Goal: Check status: Check status

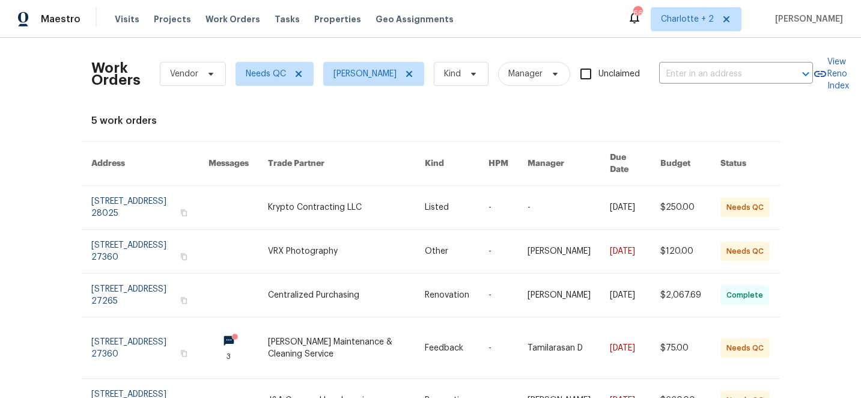
scroll to position [53, 0]
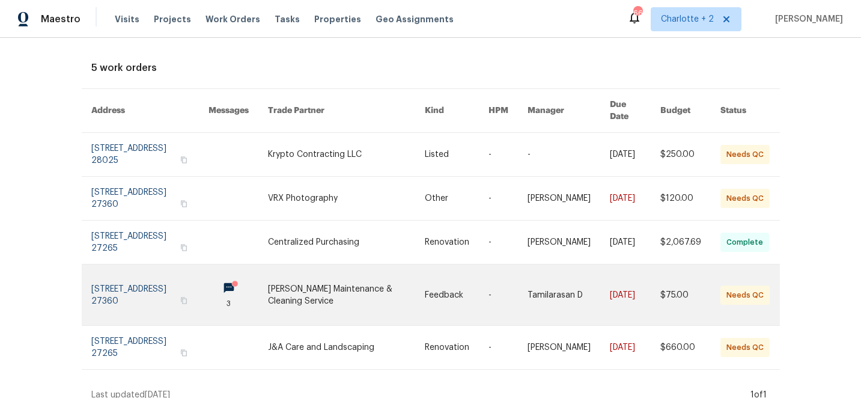
click at [364, 275] on link at bounding box center [346, 294] width 157 height 61
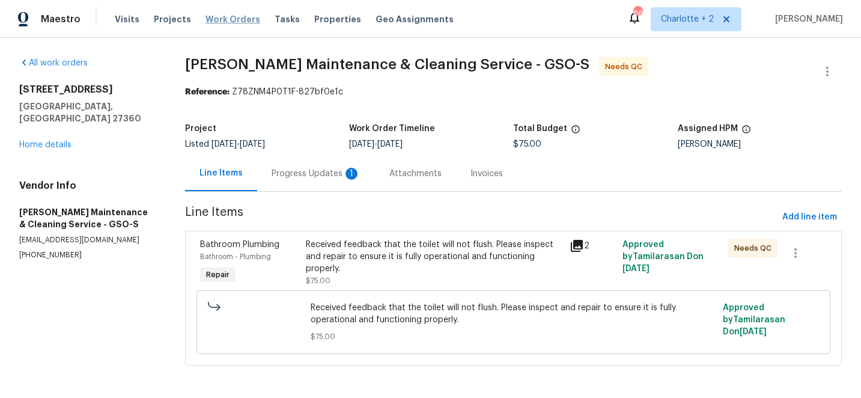
click at [222, 19] on span "Work Orders" at bounding box center [232, 19] width 55 height 12
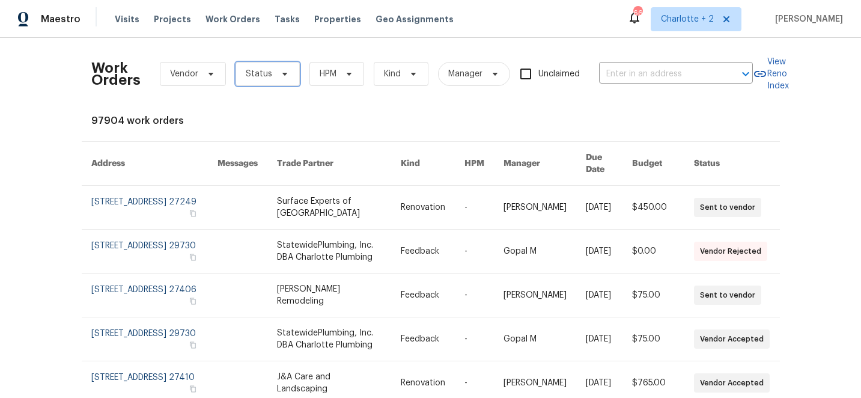
click at [269, 76] on span "Status" at bounding box center [268, 74] width 64 height 24
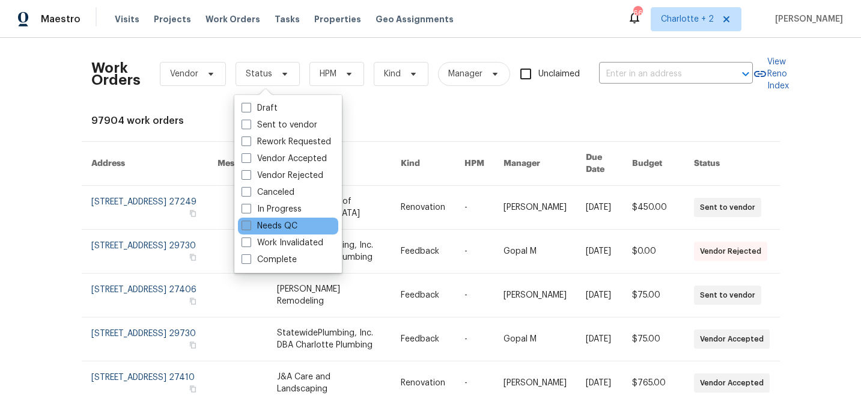
click at [247, 227] on span at bounding box center [247, 226] width 10 height 10
click at [247, 227] on input "Needs QC" at bounding box center [246, 224] width 8 height 8
checkbox input "true"
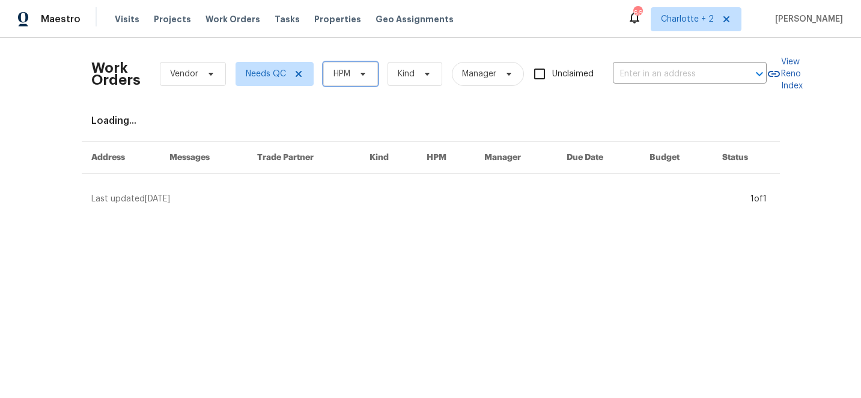
click at [358, 70] on icon at bounding box center [363, 74] width 10 height 10
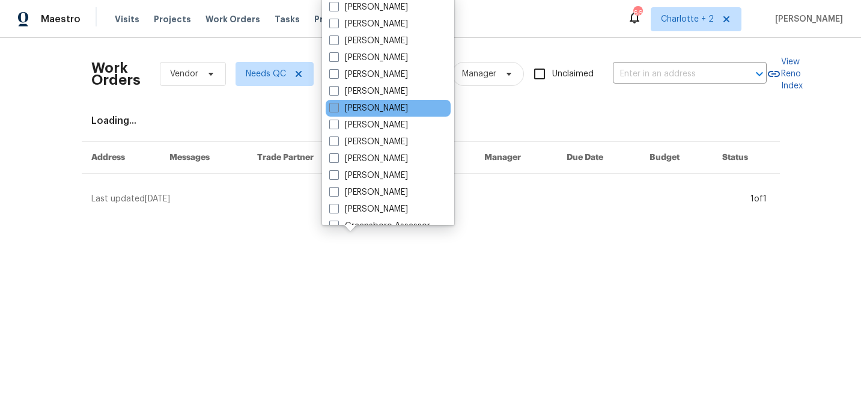
click at [335, 105] on span at bounding box center [334, 108] width 10 height 10
click at [335, 105] on input "[PERSON_NAME]" at bounding box center [333, 106] width 8 height 8
checkbox input "true"
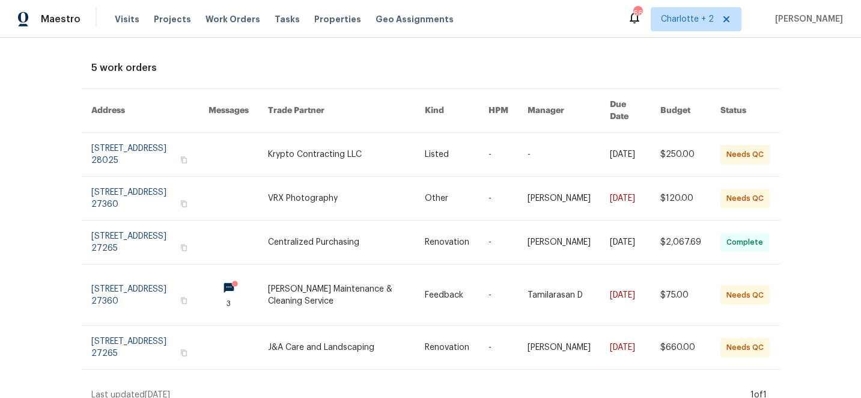
scroll to position [52, 0]
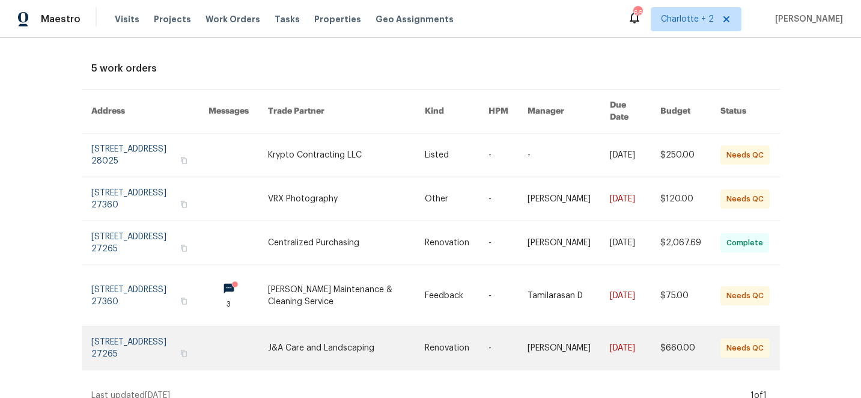
click at [381, 338] on link at bounding box center [346, 347] width 157 height 43
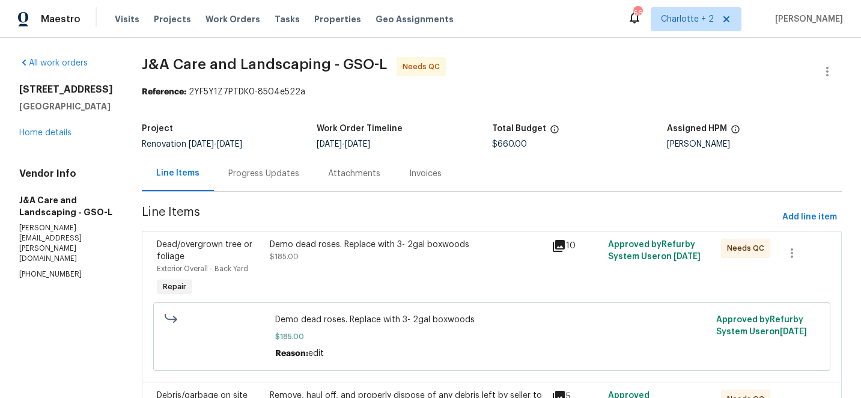
click at [351, 254] on div "Demo dead roses. Replace with 3- 2gal boxwoods $185.00" at bounding box center [407, 251] width 275 height 24
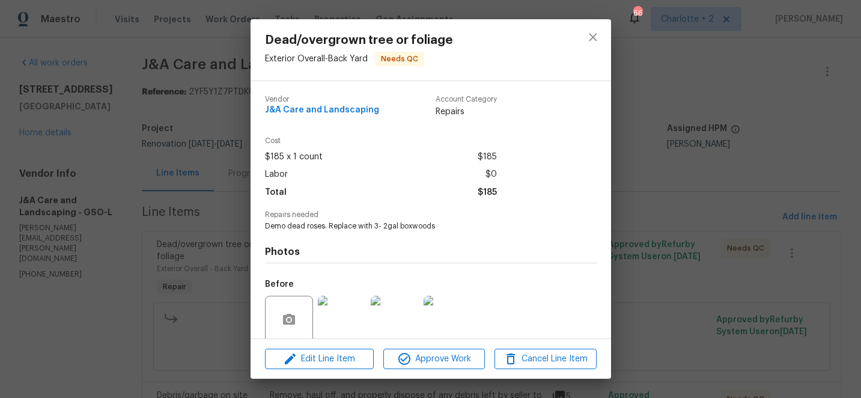
scroll to position [95, 0]
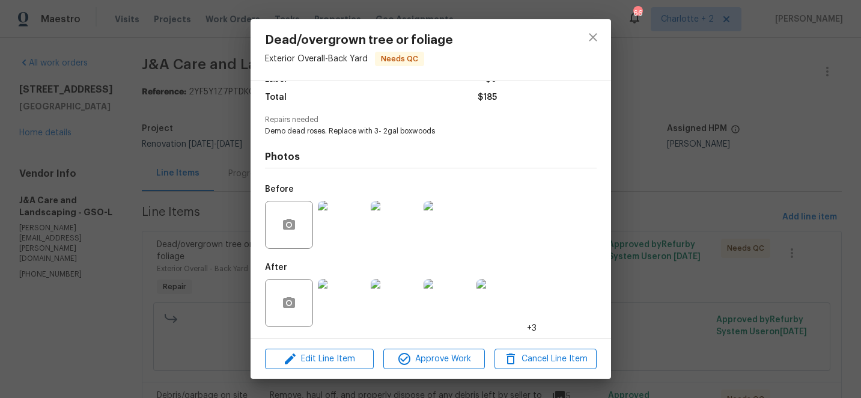
click at [339, 300] on img at bounding box center [342, 303] width 48 height 48
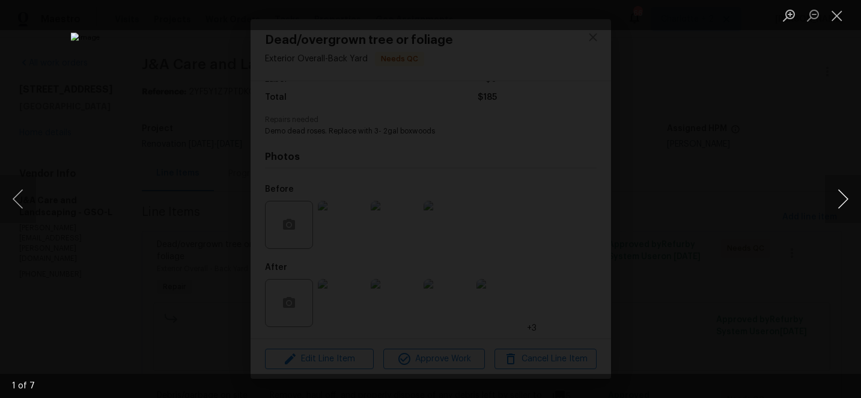
click at [841, 201] on button "Next image" at bounding box center [843, 199] width 36 height 48
click at [838, 16] on button "Close lightbox" at bounding box center [837, 15] width 24 height 21
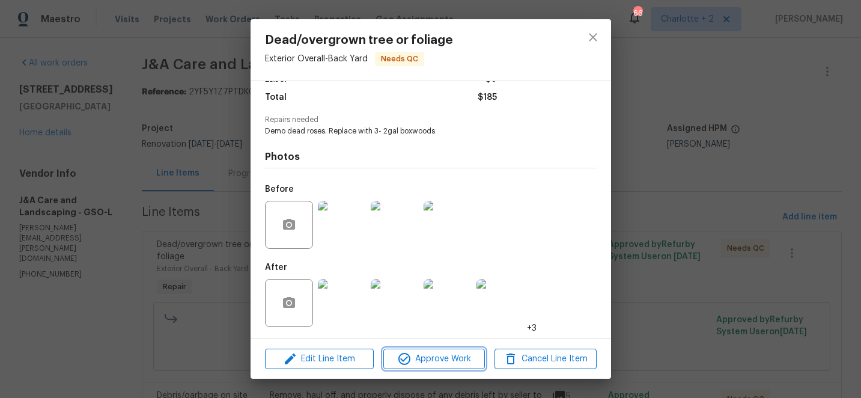
click at [449, 362] on span "Approve Work" at bounding box center [434, 358] width 94 height 15
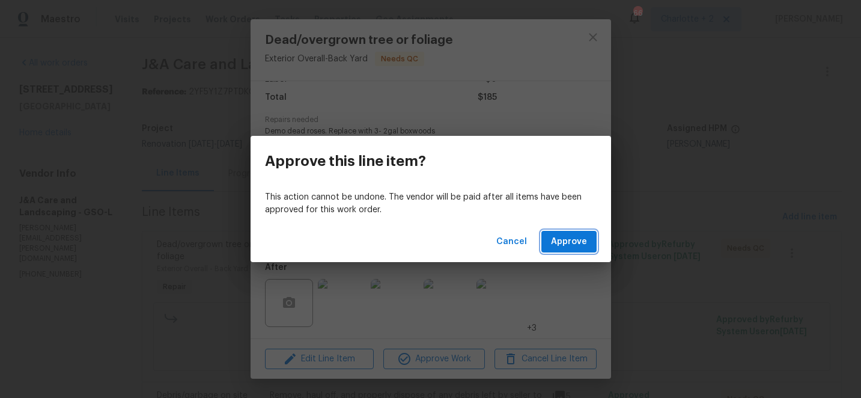
click at [577, 245] on span "Approve" at bounding box center [569, 241] width 36 height 15
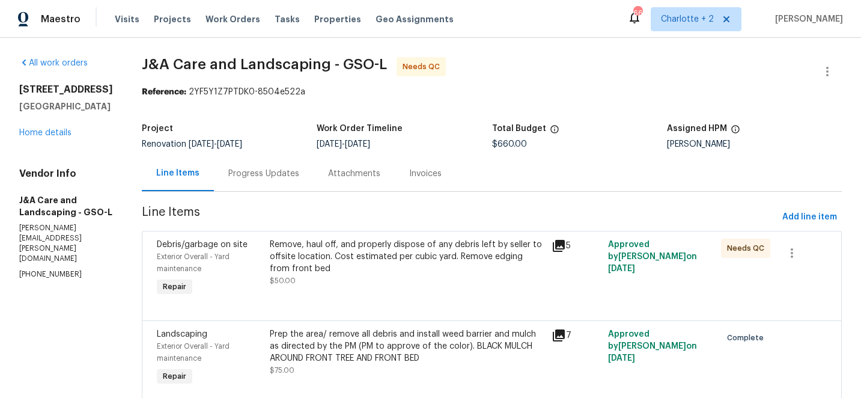
click at [397, 255] on div "Remove, haul off, and properly dispose of any debris left by seller to offsite …" at bounding box center [407, 257] width 275 height 36
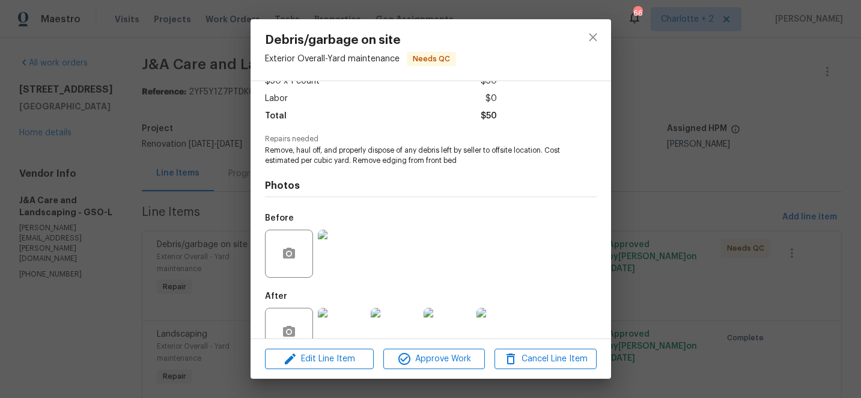
scroll to position [105, 0]
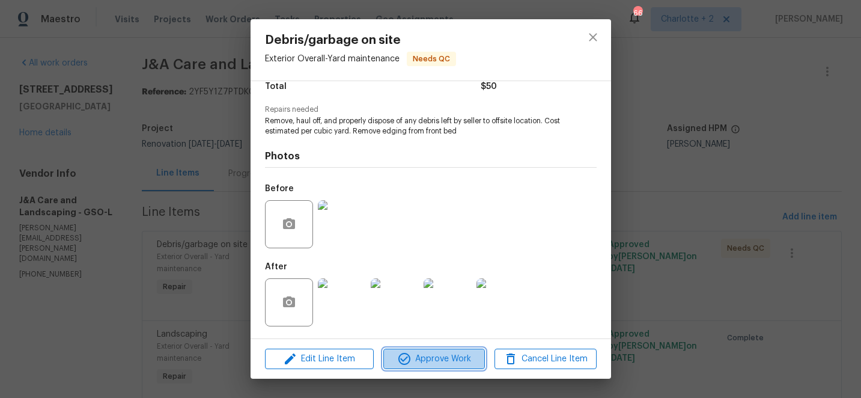
click at [456, 361] on span "Approve Work" at bounding box center [434, 358] width 94 height 15
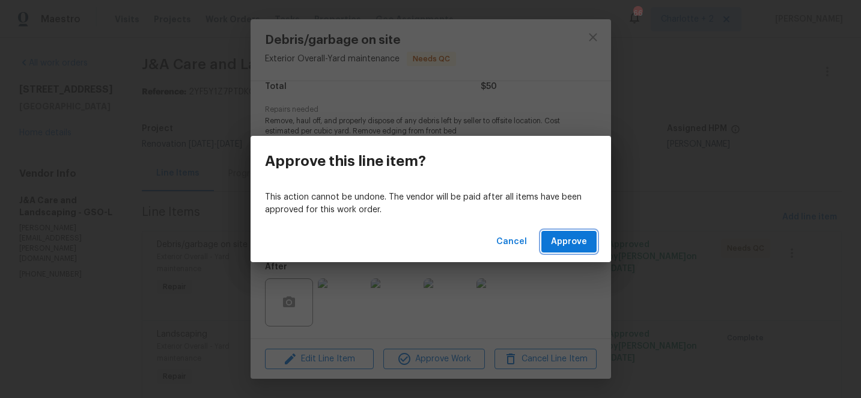
click at [570, 243] on span "Approve" at bounding box center [569, 241] width 36 height 15
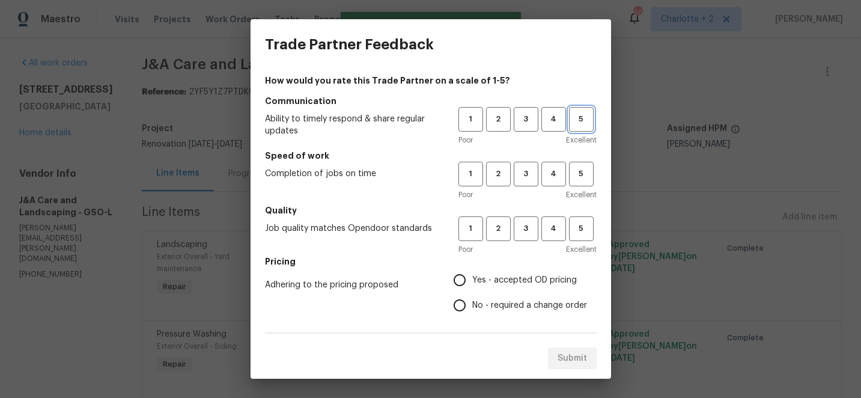
click at [577, 125] on span "5" at bounding box center [581, 119] width 22 height 14
click at [577, 179] on span "5" at bounding box center [581, 174] width 22 height 14
click at [582, 229] on span "5" at bounding box center [581, 229] width 22 height 14
click at [451, 278] on input "Yes - accepted OD pricing" at bounding box center [459, 279] width 25 height 25
radio input "true"
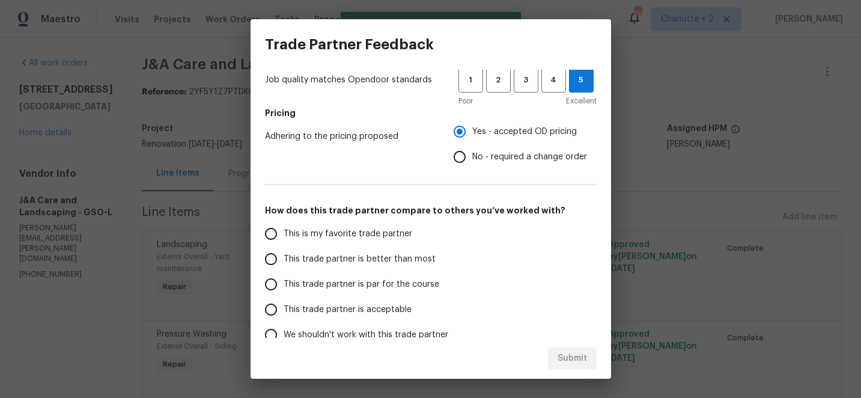
scroll to position [212, 0]
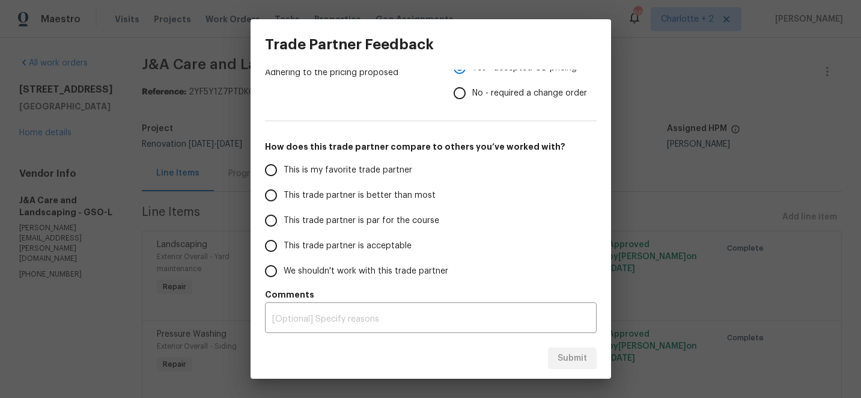
click at [272, 167] on input "This is my favorite trade partner" at bounding box center [270, 169] width 25 height 25
click at [570, 354] on span "Submit" at bounding box center [572, 358] width 29 height 15
radio input "true"
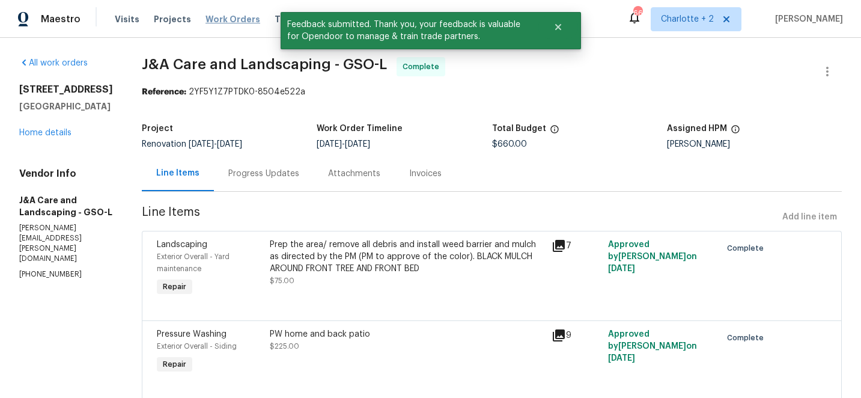
click at [208, 21] on span "Work Orders" at bounding box center [232, 19] width 55 height 12
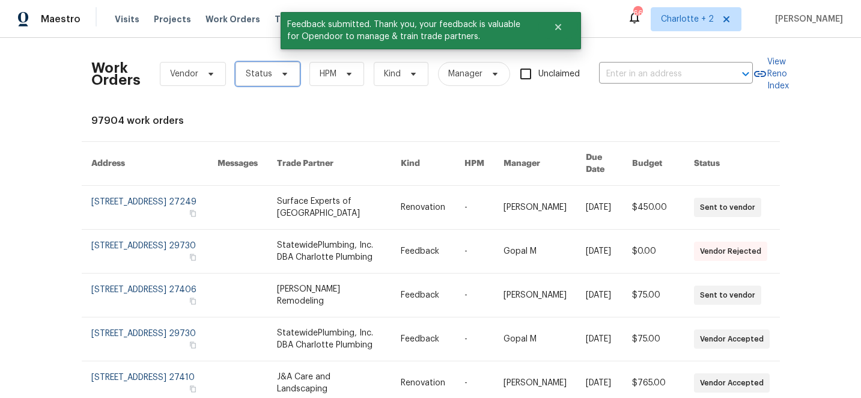
click at [266, 73] on span "Status" at bounding box center [259, 74] width 26 height 12
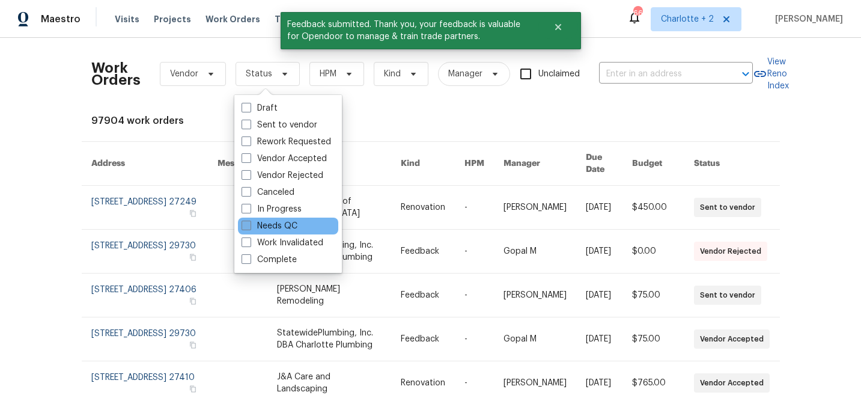
click at [246, 224] on span at bounding box center [247, 226] width 10 height 10
click at [246, 224] on input "Needs QC" at bounding box center [246, 224] width 8 height 8
checkbox input "true"
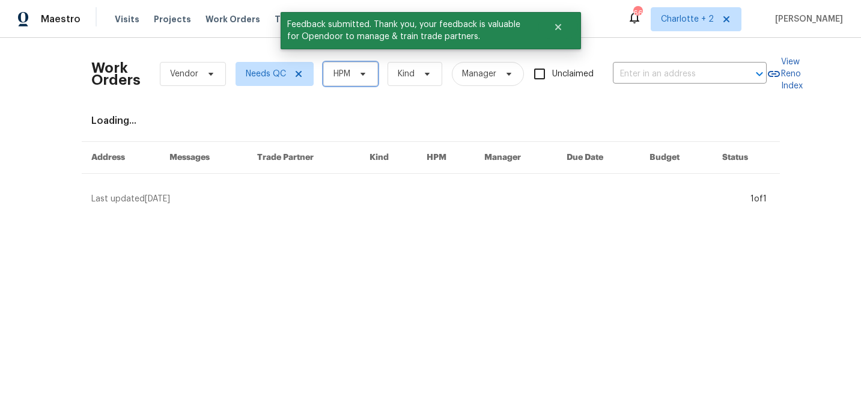
click at [339, 67] on span "HPM" at bounding box center [350, 74] width 55 height 24
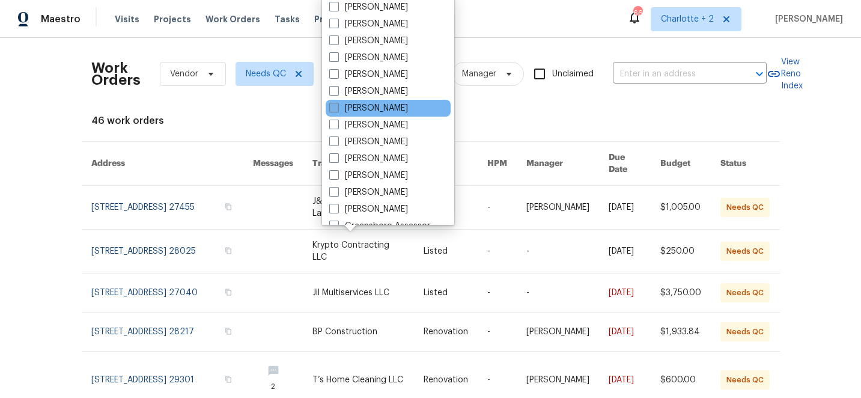
click at [336, 109] on span at bounding box center [334, 108] width 10 height 10
click at [336, 109] on input "[PERSON_NAME]" at bounding box center [333, 106] width 8 height 8
checkbox input "true"
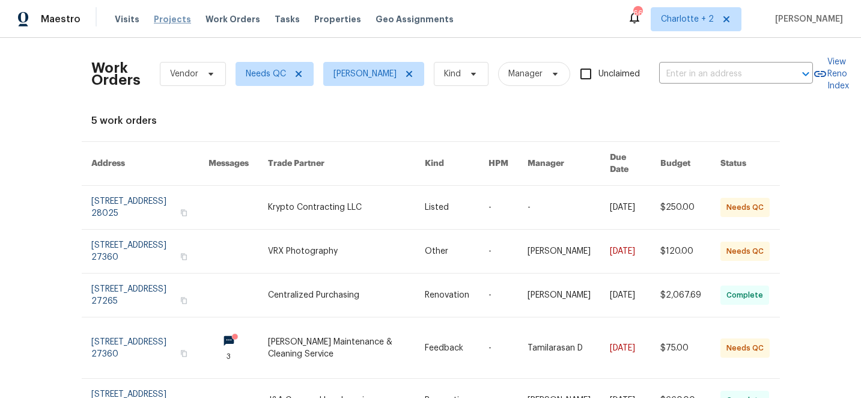
click at [175, 20] on span "Projects" at bounding box center [172, 19] width 37 height 12
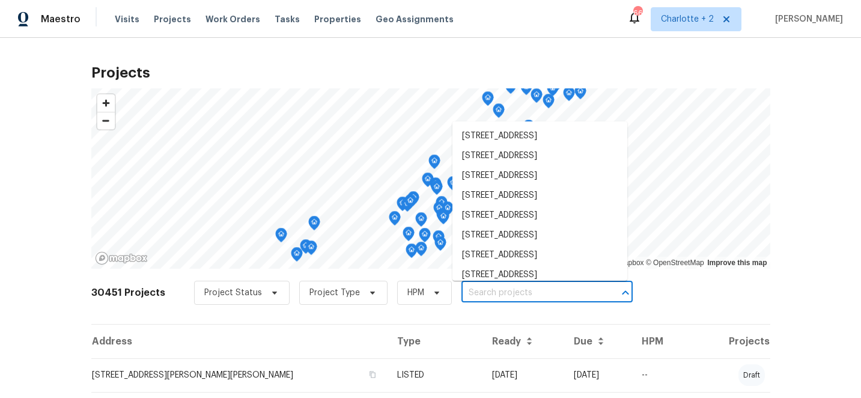
click at [476, 293] on input "text" at bounding box center [530, 293] width 138 height 19
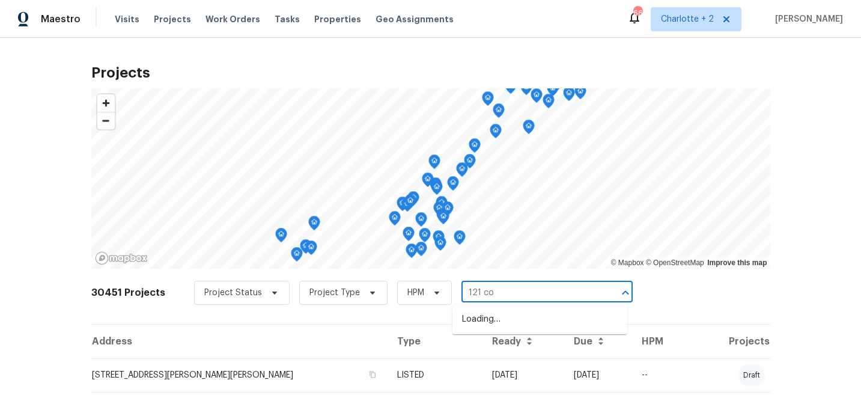
type input "121 col"
click at [494, 316] on li "[STREET_ADDRESS][PERSON_NAME]" at bounding box center [539, 319] width 175 height 20
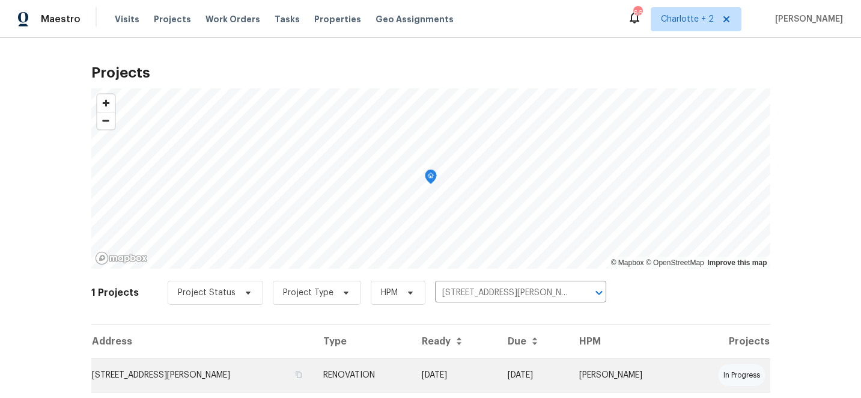
click at [495, 377] on td "[DATE]" at bounding box center [454, 375] width 85 height 34
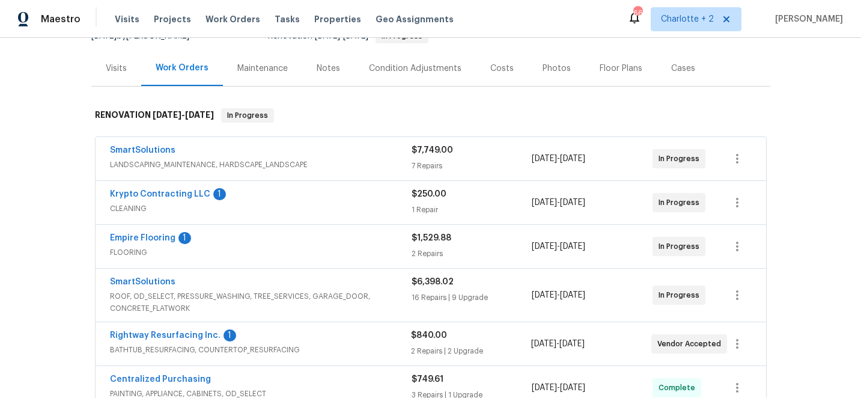
scroll to position [133, 0]
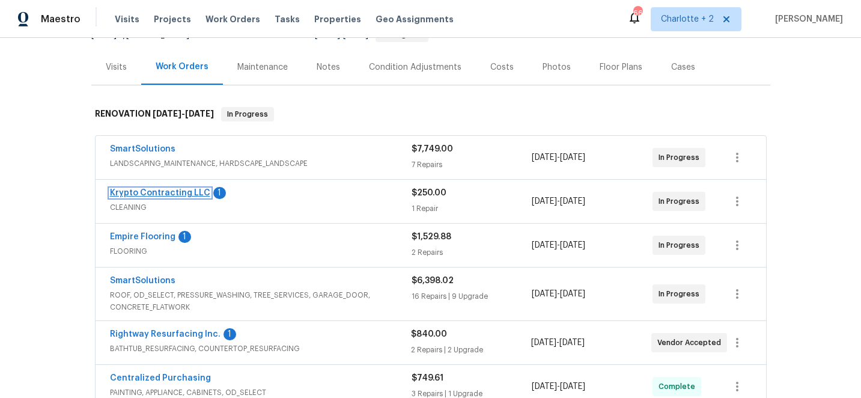
click at [169, 193] on link "Krypto Contracting LLC" at bounding box center [160, 193] width 100 height 8
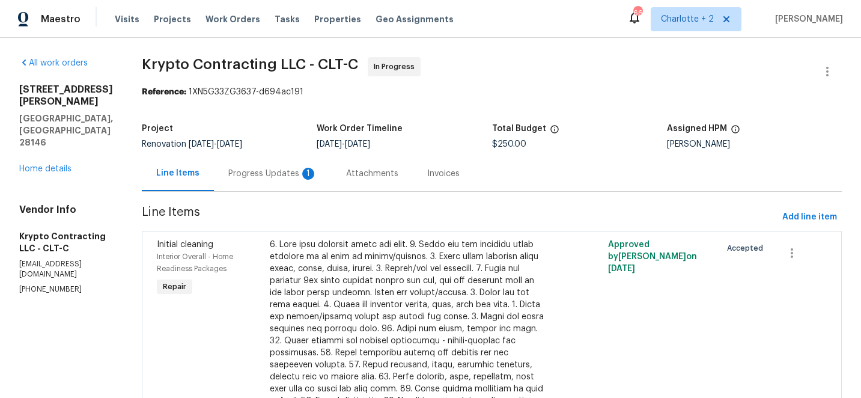
click at [280, 165] on div "Progress Updates 1" at bounding box center [273, 173] width 118 height 35
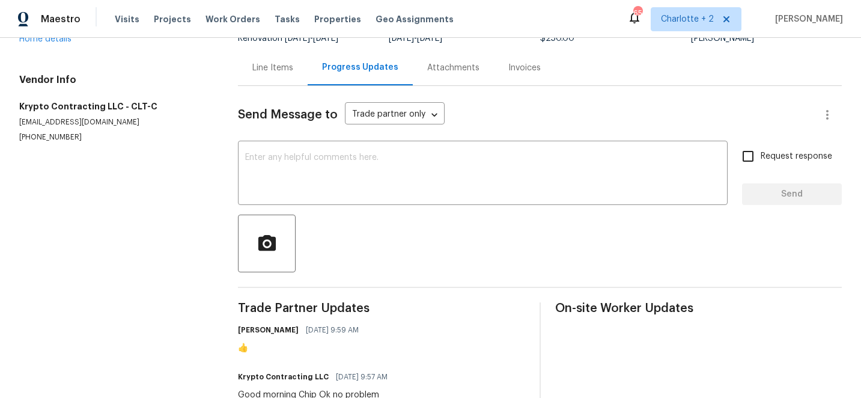
scroll to position [78, 0]
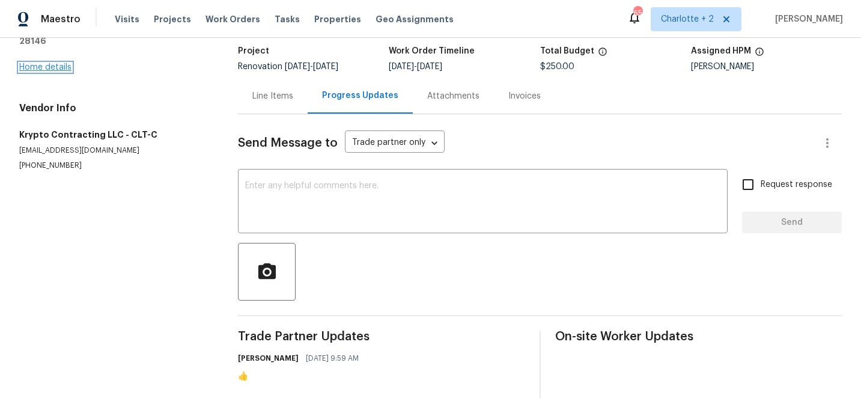
click at [38, 63] on link "Home details" at bounding box center [45, 67] width 52 height 8
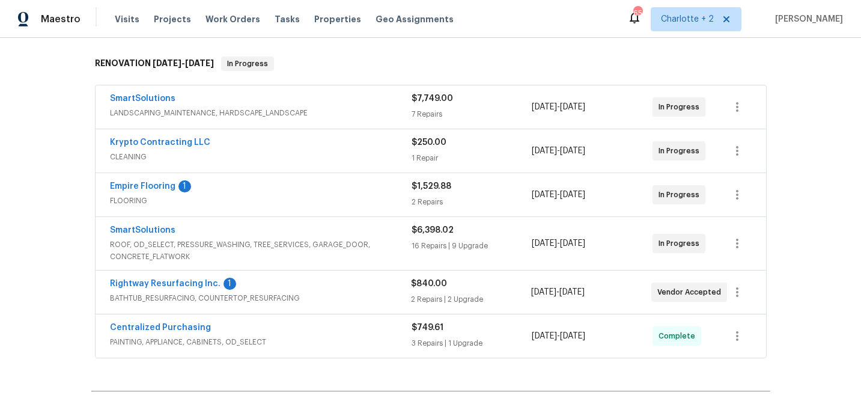
scroll to position [192, 0]
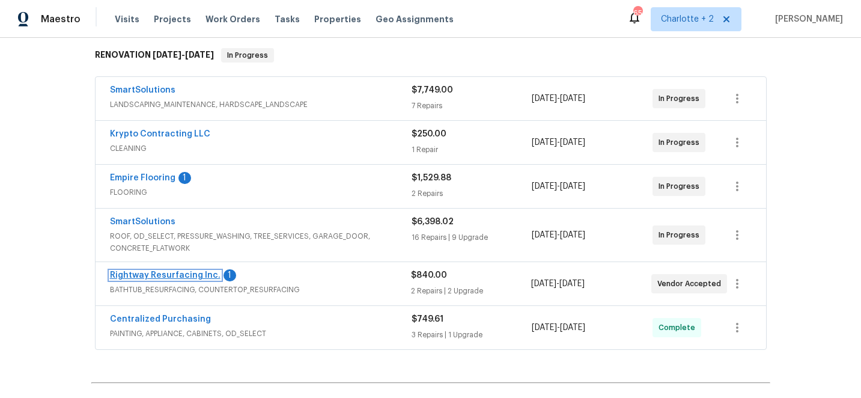
click at [156, 274] on link "Rightway Resurfacing Inc." at bounding box center [165, 275] width 111 height 8
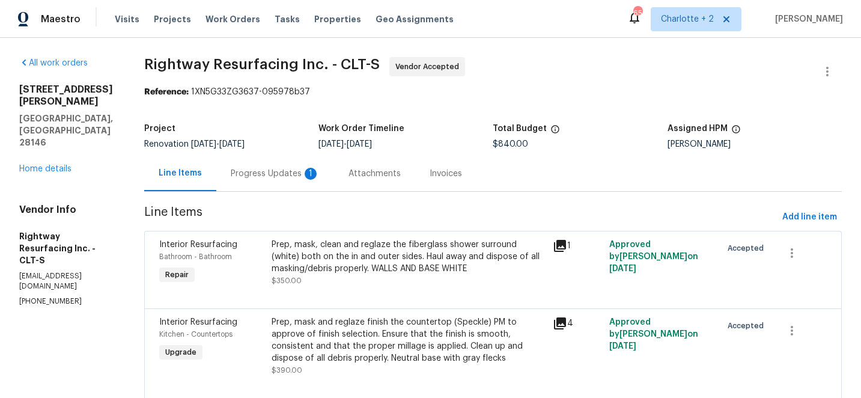
click at [258, 174] on div "Progress Updates 1" at bounding box center [275, 174] width 89 height 12
